Goal: Information Seeking & Learning: Learn about a topic

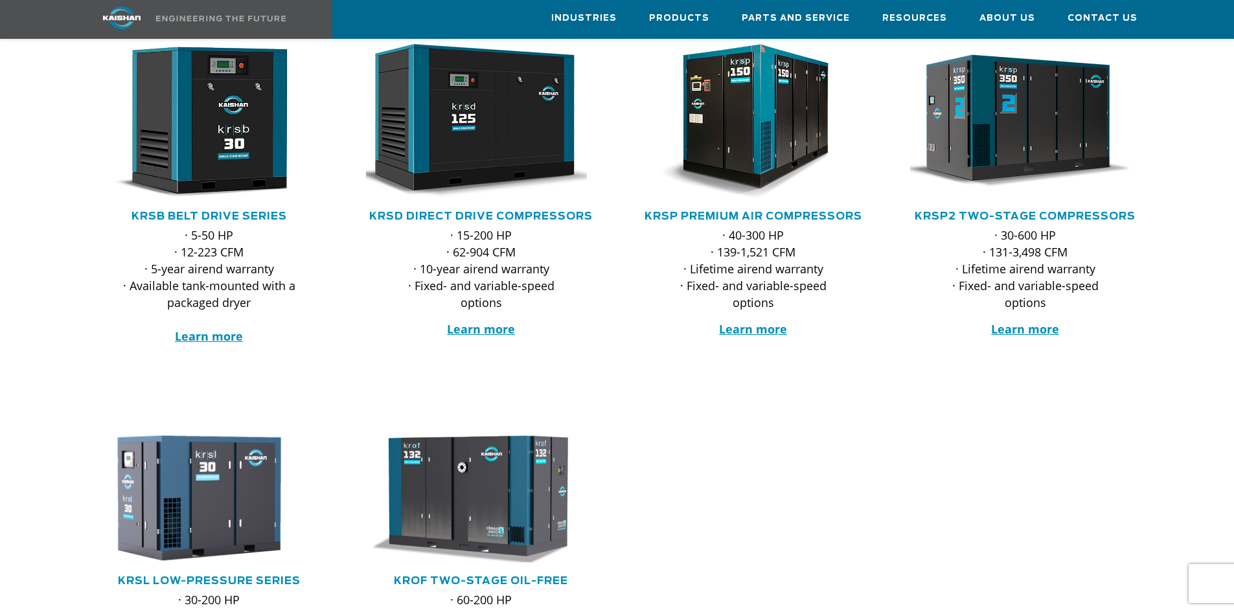
scroll to position [194, 0]
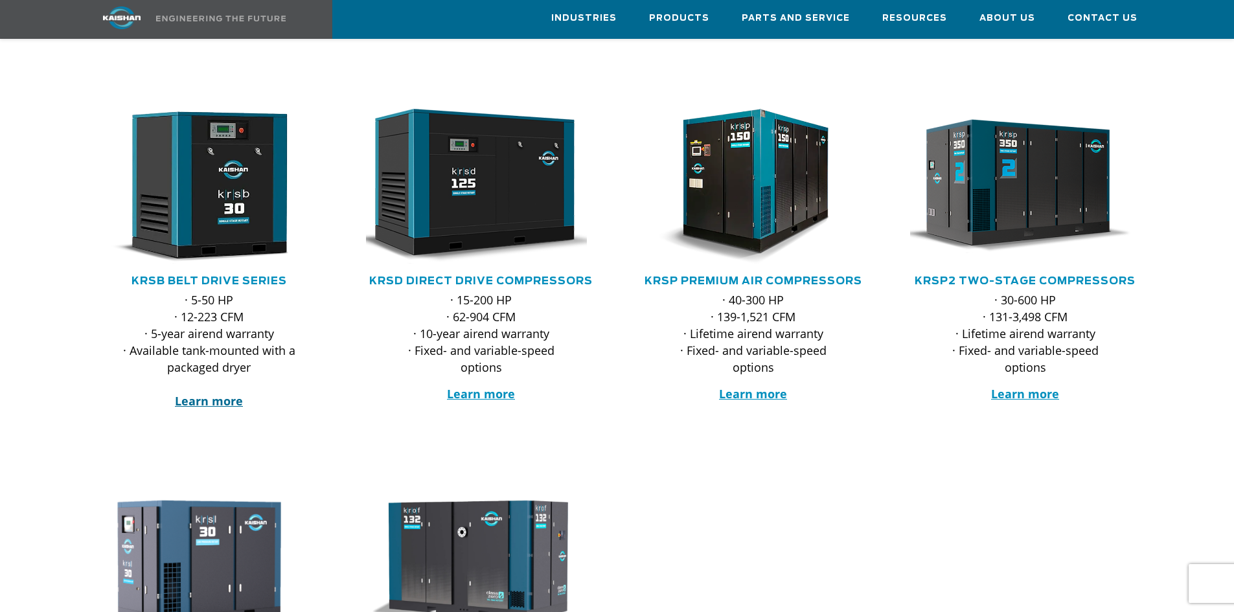
click at [230, 393] on strong "Learn more" at bounding box center [209, 401] width 68 height 16
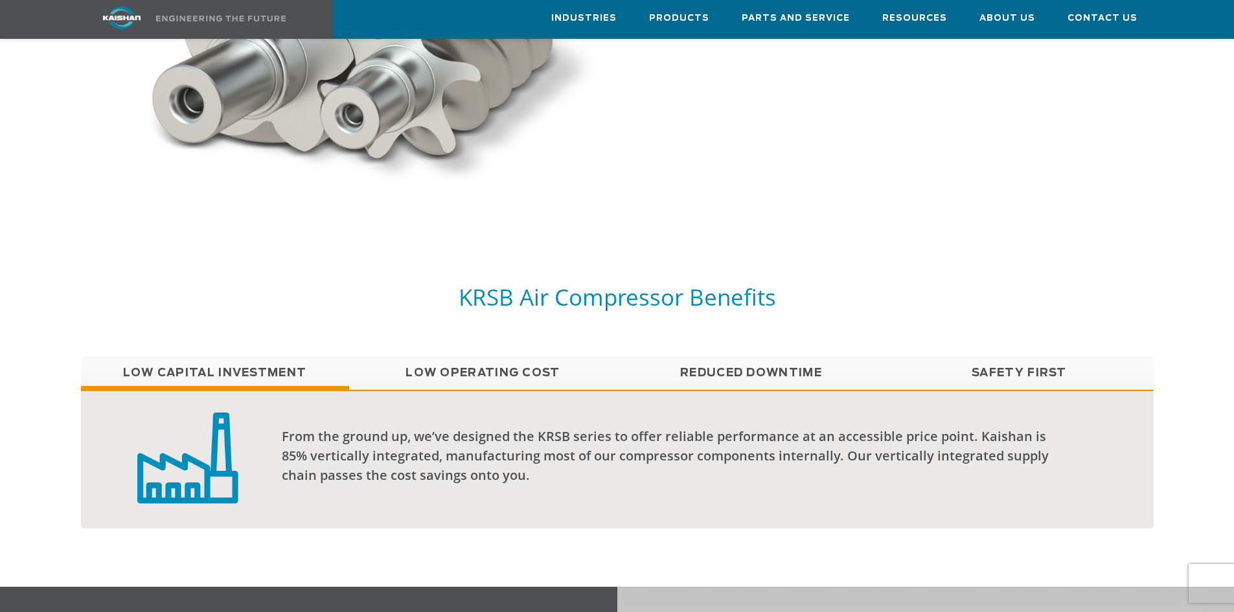
scroll to position [971, 0]
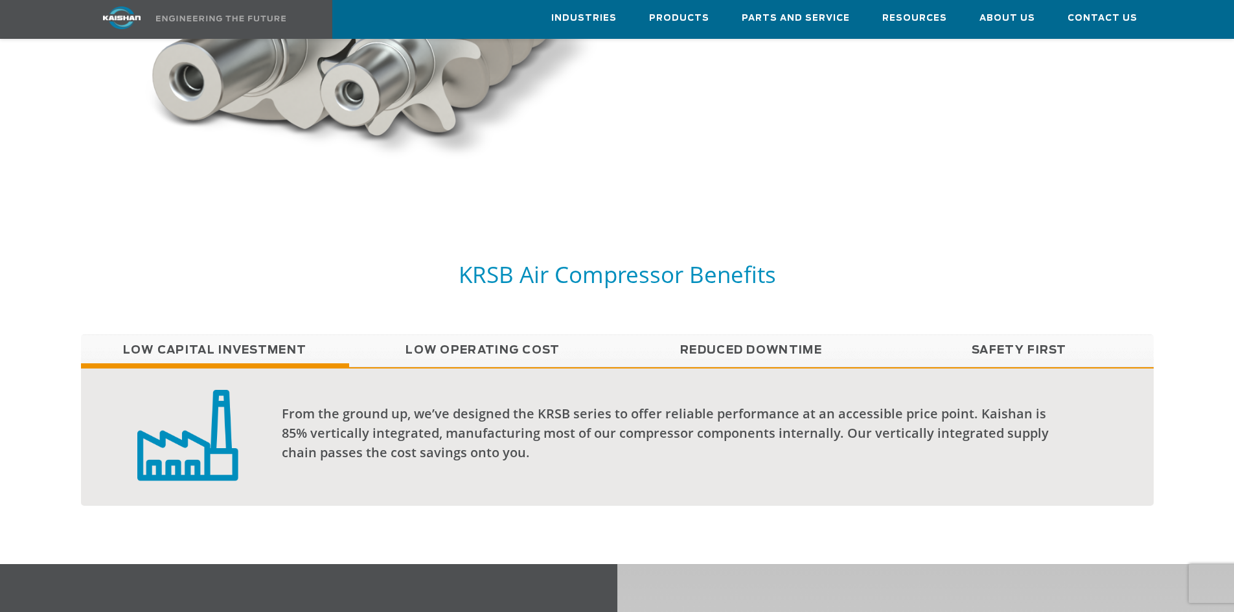
click at [460, 334] on link "Low Operating Cost" at bounding box center [483, 350] width 268 height 32
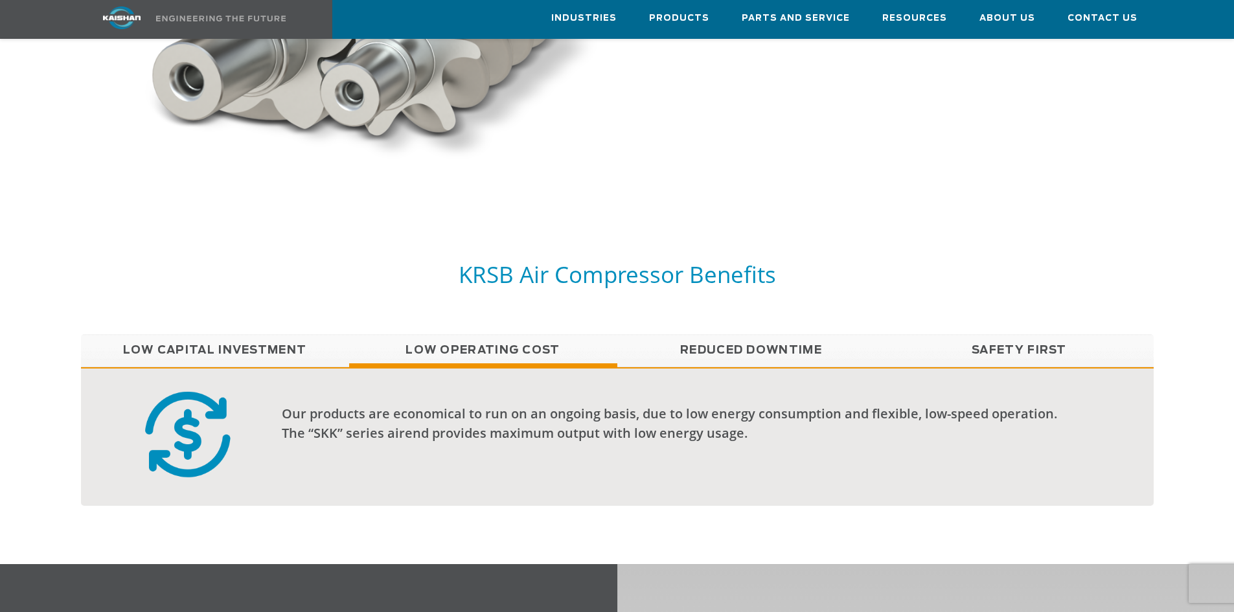
click at [736, 334] on link "Reduced Downtime" at bounding box center [751, 350] width 268 height 32
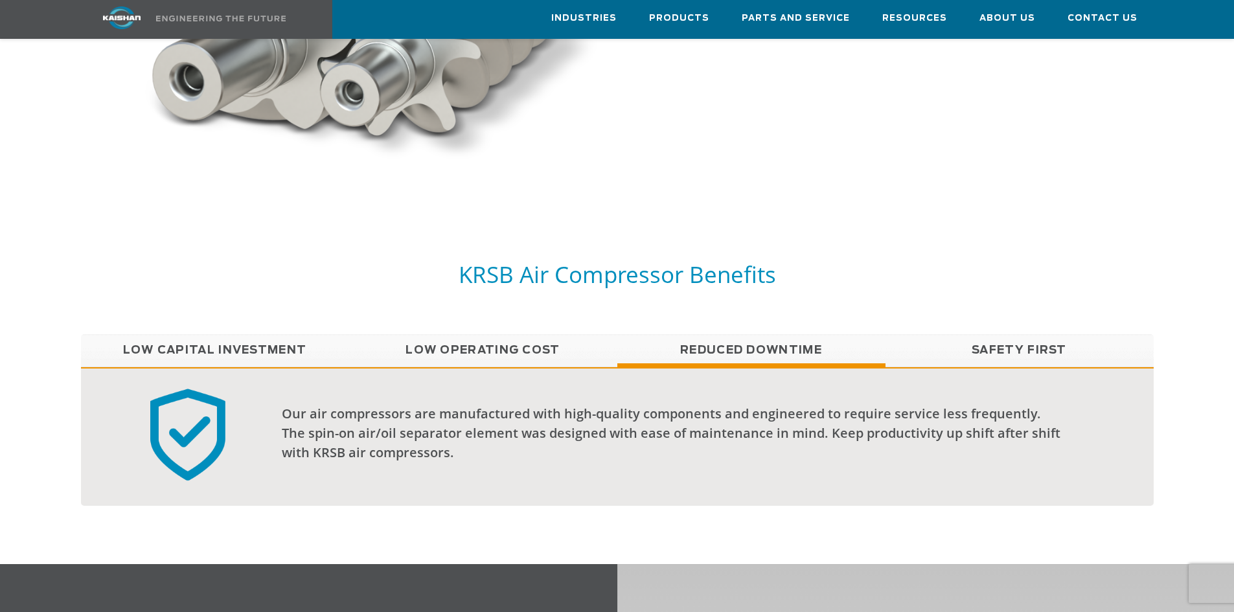
click at [985, 335] on link "Safety First" at bounding box center [1019, 350] width 268 height 32
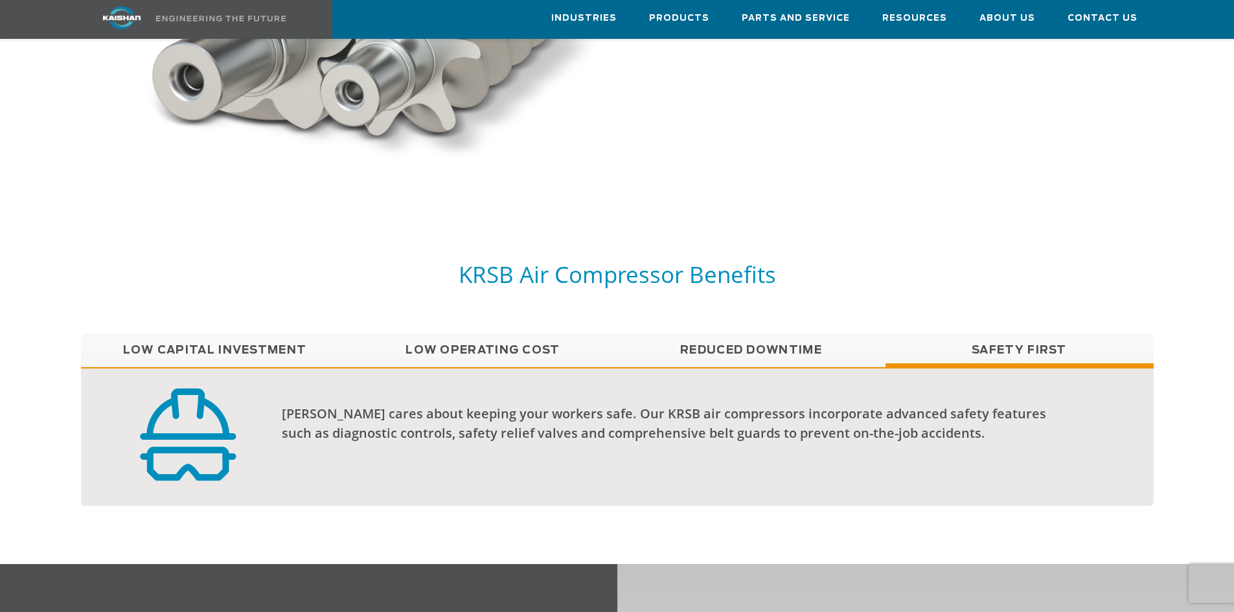
click at [798, 334] on link "Reduced Downtime" at bounding box center [751, 350] width 268 height 32
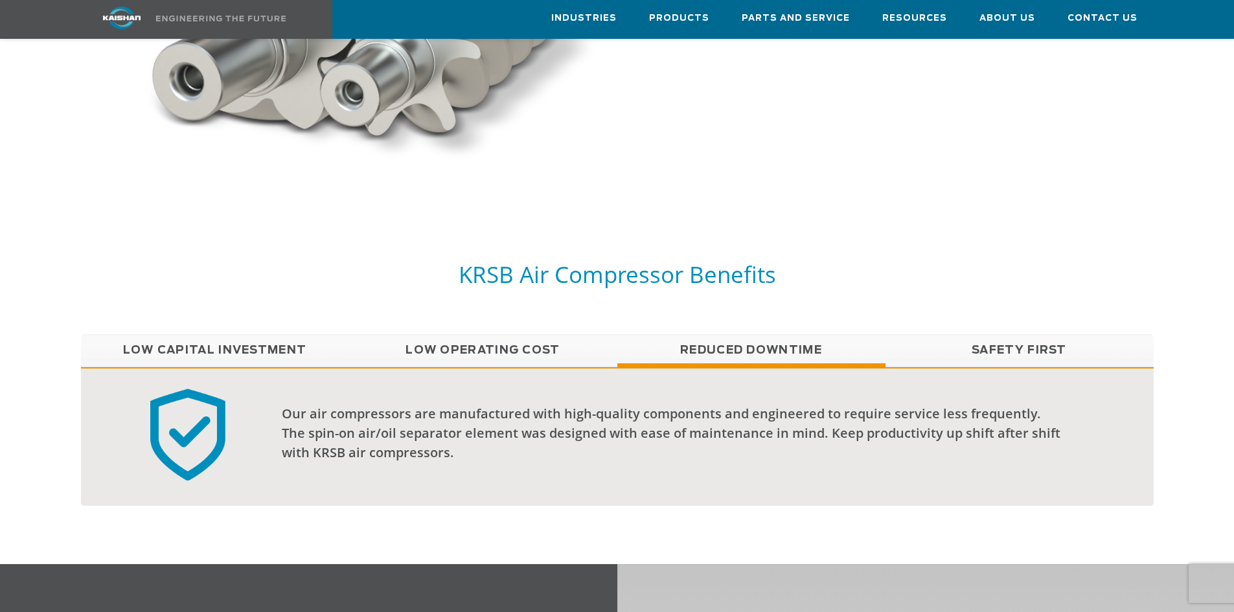
click at [550, 334] on link "Low Operating Cost" at bounding box center [483, 350] width 268 height 32
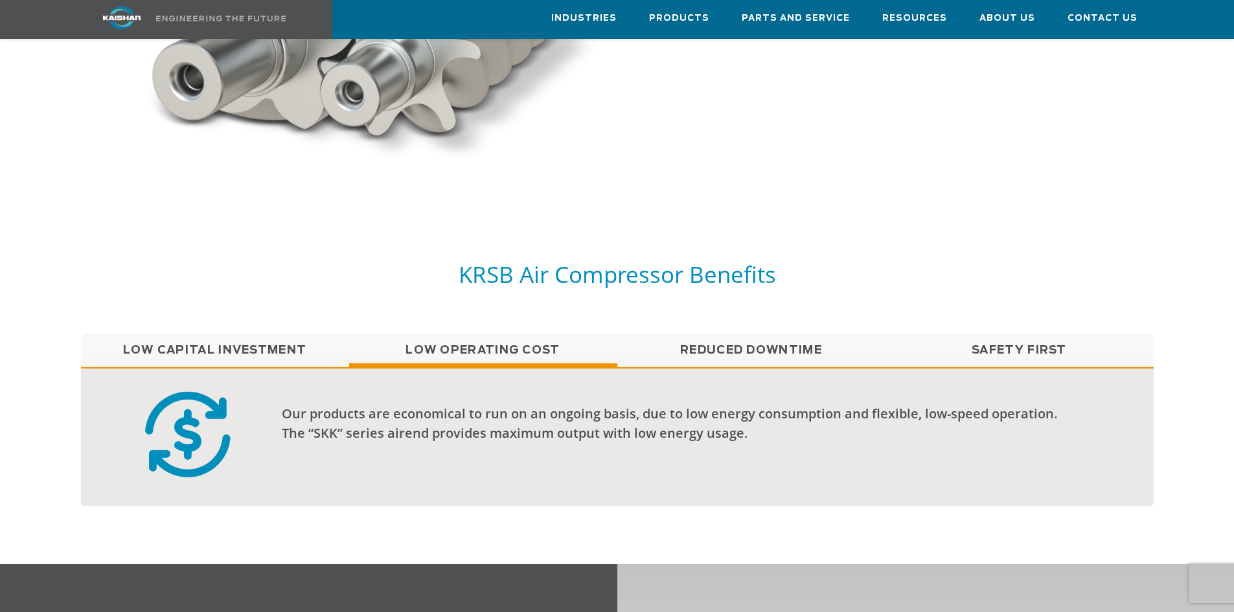
click at [311, 334] on link "Low Capital Investment" at bounding box center [215, 350] width 268 height 32
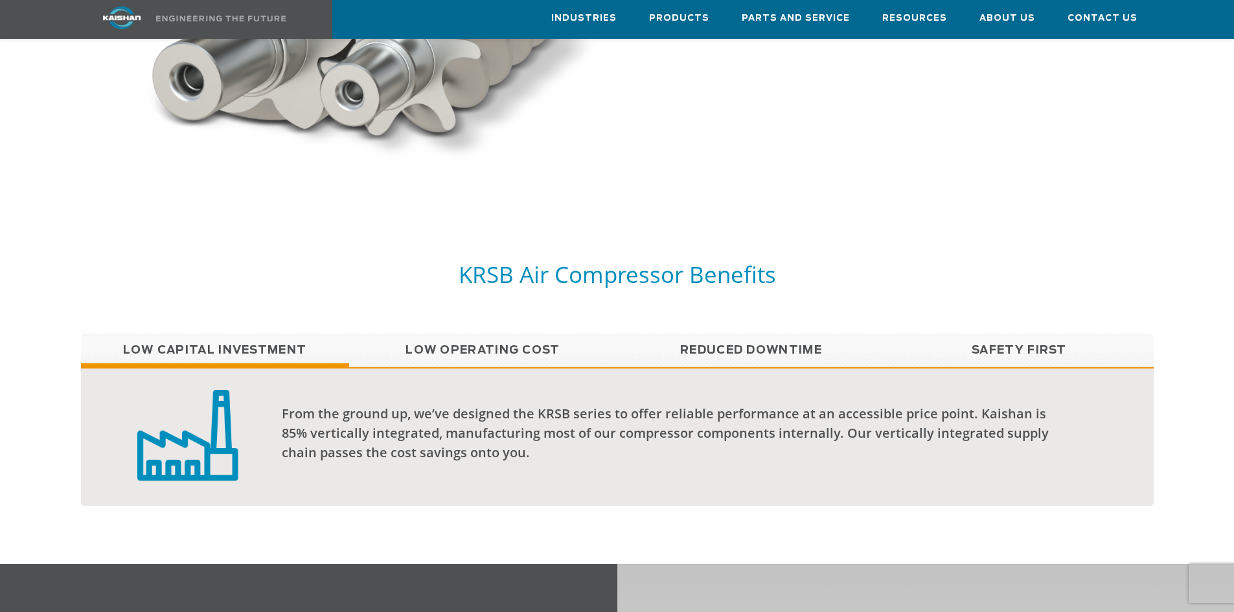
click at [433, 334] on link "Low Operating Cost" at bounding box center [483, 350] width 268 height 32
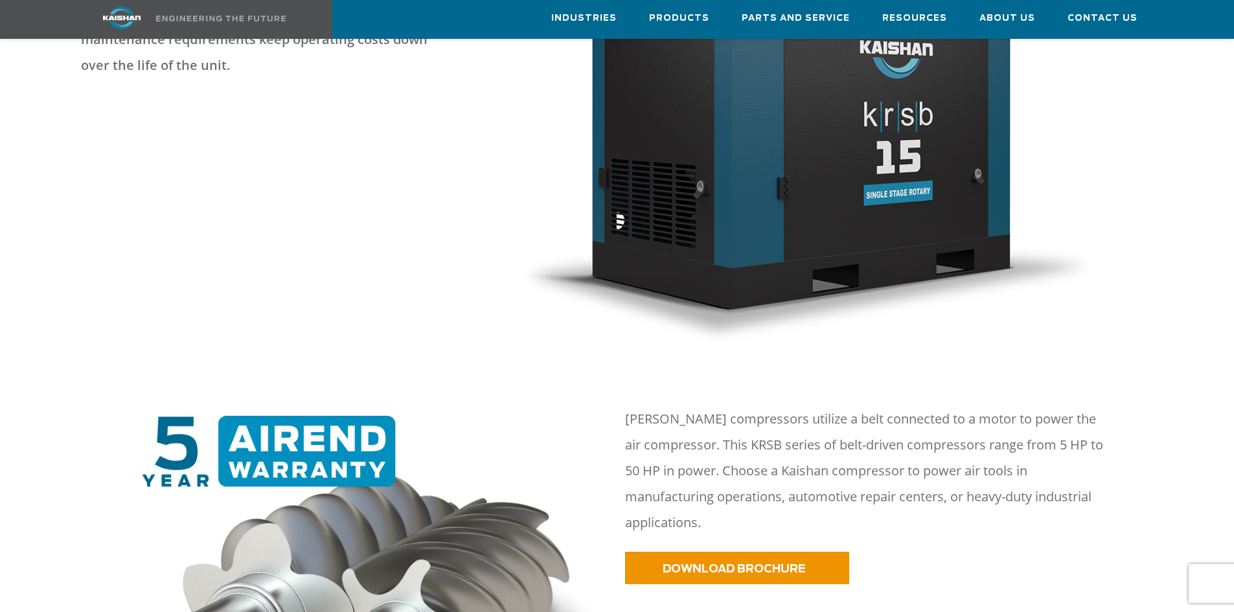
scroll to position [194, 0]
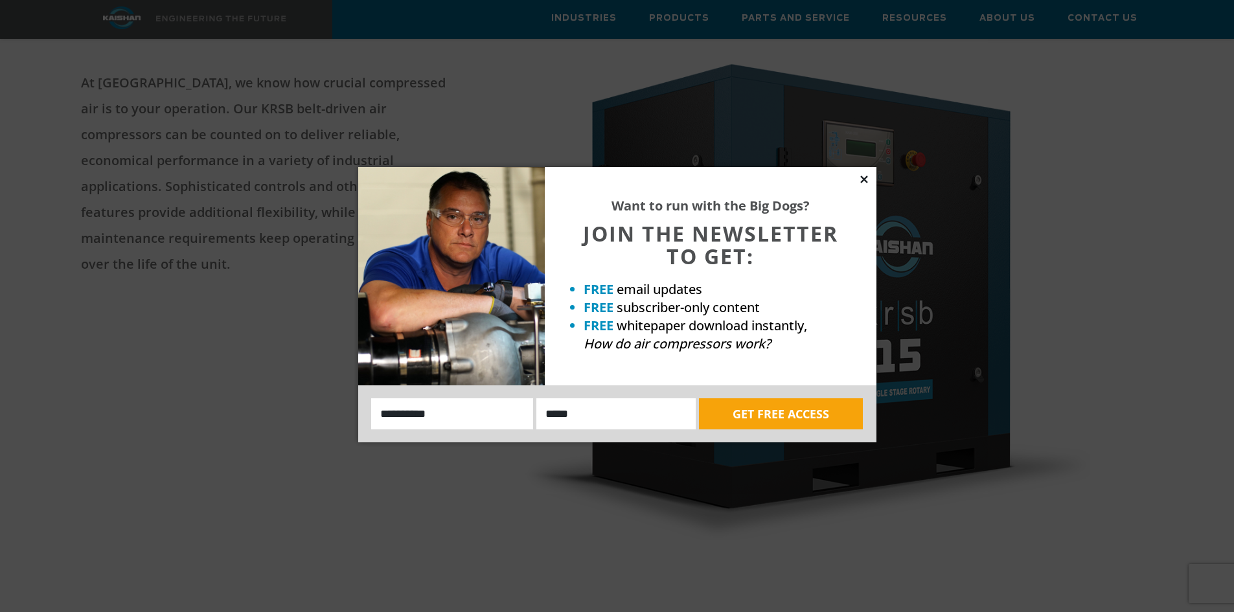
click at [868, 178] on icon at bounding box center [864, 180] width 12 height 12
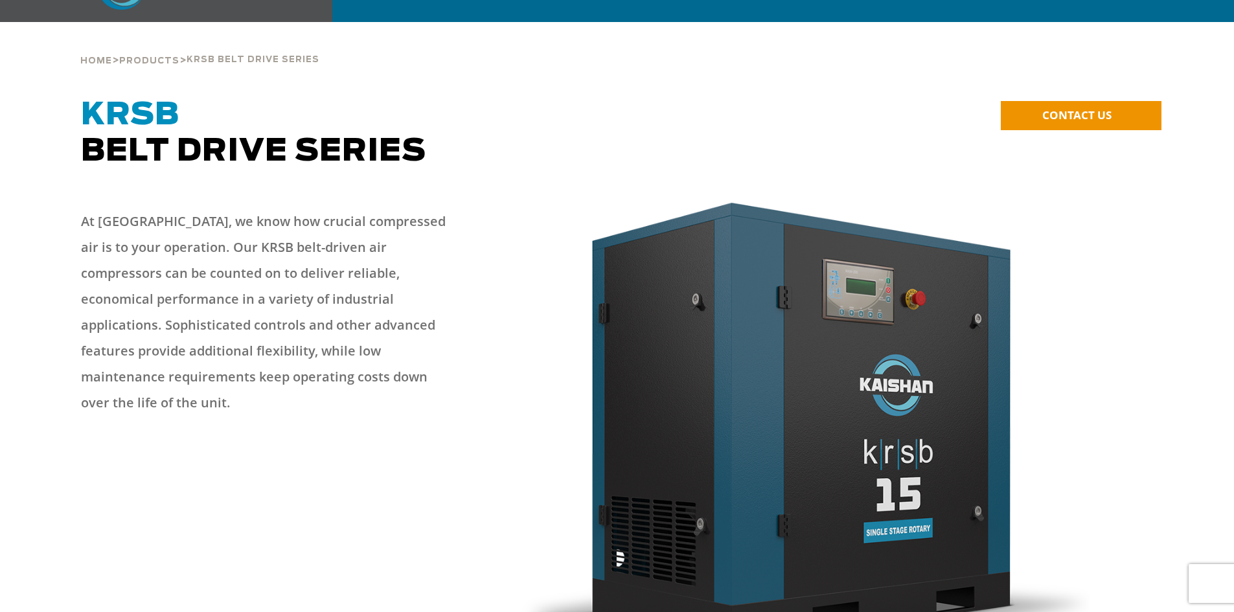
scroll to position [0, 0]
